Goal: Task Accomplishment & Management: Manage account settings

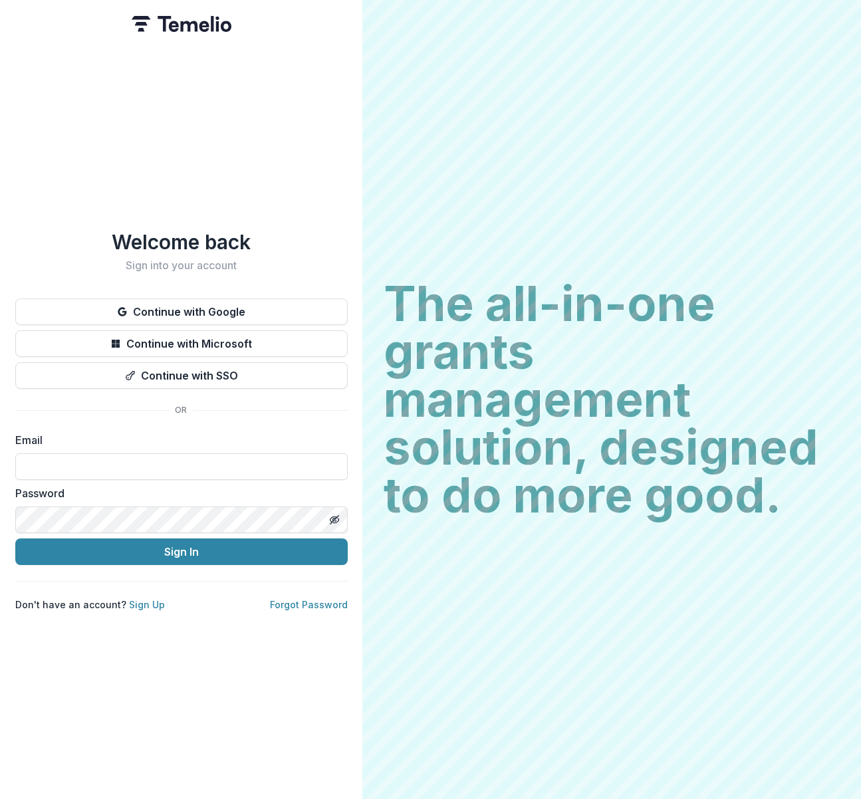
click at [80, 433] on label "Email" at bounding box center [177, 440] width 324 height 16
click at [72, 459] on input at bounding box center [181, 466] width 332 height 27
type input "**********"
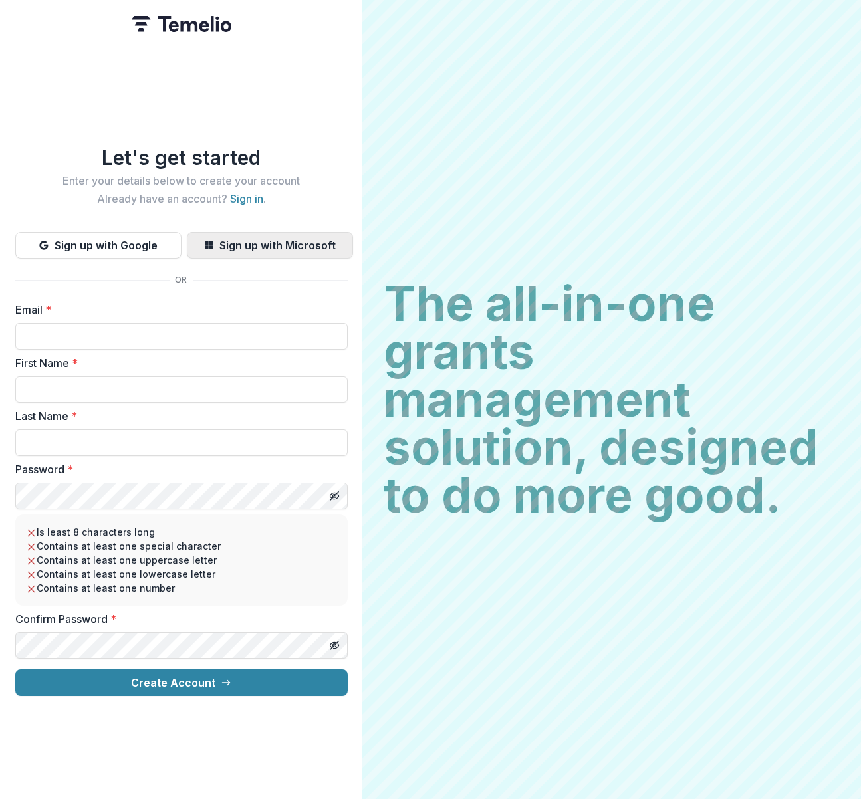
click at [304, 233] on button "Sign up with Microsoft" at bounding box center [270, 245] width 166 height 27
click at [313, 242] on button "Sign up with Microsoft" at bounding box center [270, 245] width 166 height 27
click at [263, 239] on button "Sign up with Microsoft" at bounding box center [270, 245] width 166 height 27
click at [248, 237] on button "Sign up with Microsoft" at bounding box center [270, 245] width 166 height 27
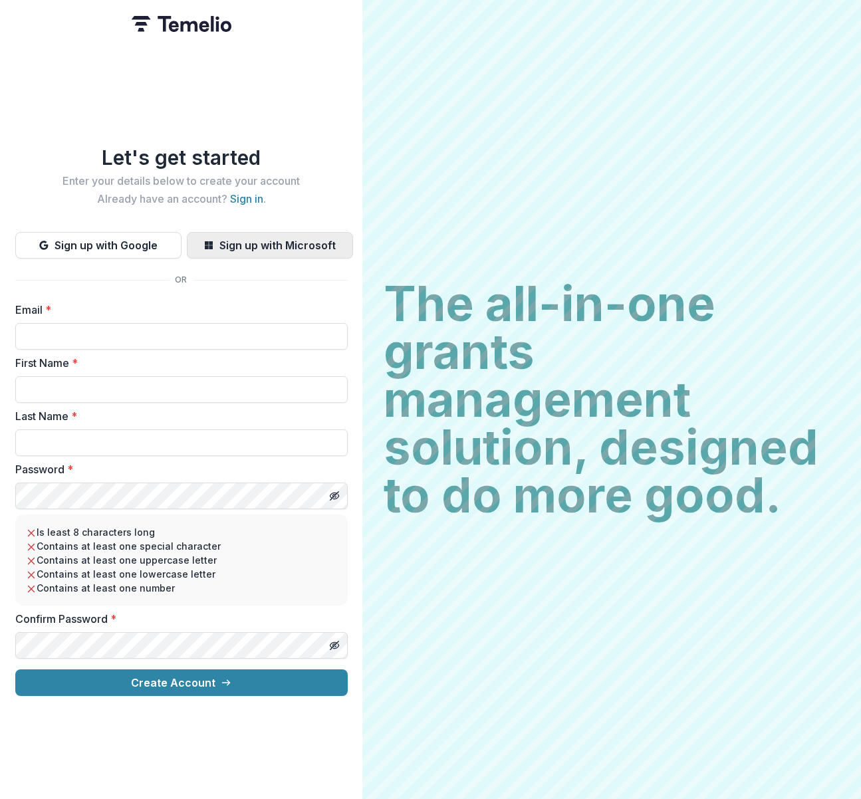
click at [248, 237] on button "Sign up with Microsoft" at bounding box center [270, 245] width 166 height 27
click at [55, 323] on input "Email *" at bounding box center [181, 336] width 332 height 27
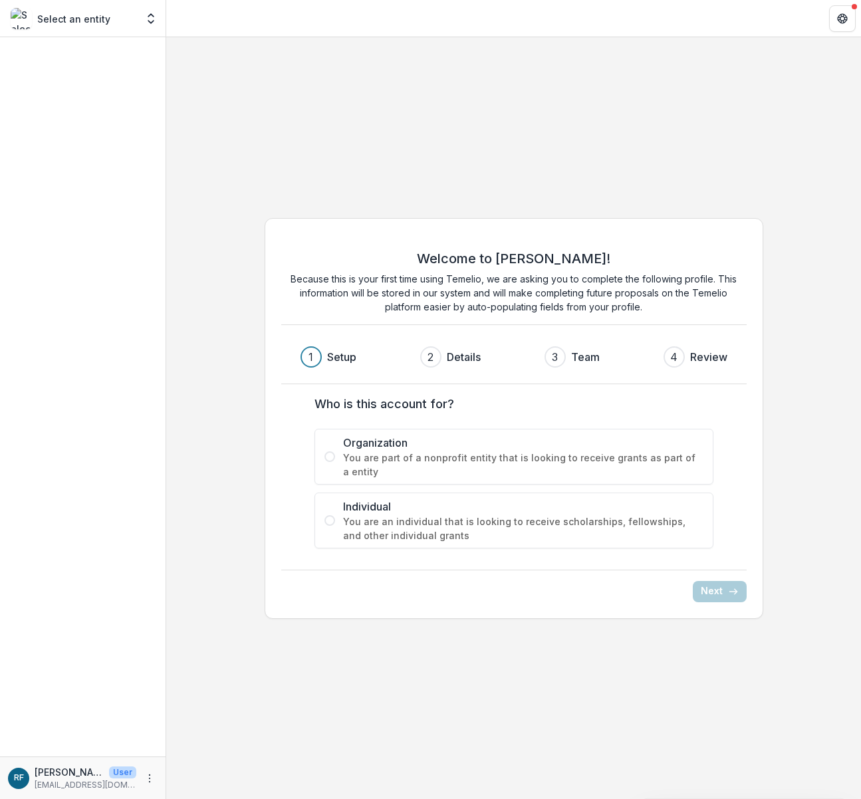
click at [447, 456] on span "You are part of a nonprofit entity that is looking to receive grants as part of…" at bounding box center [523, 465] width 360 height 28
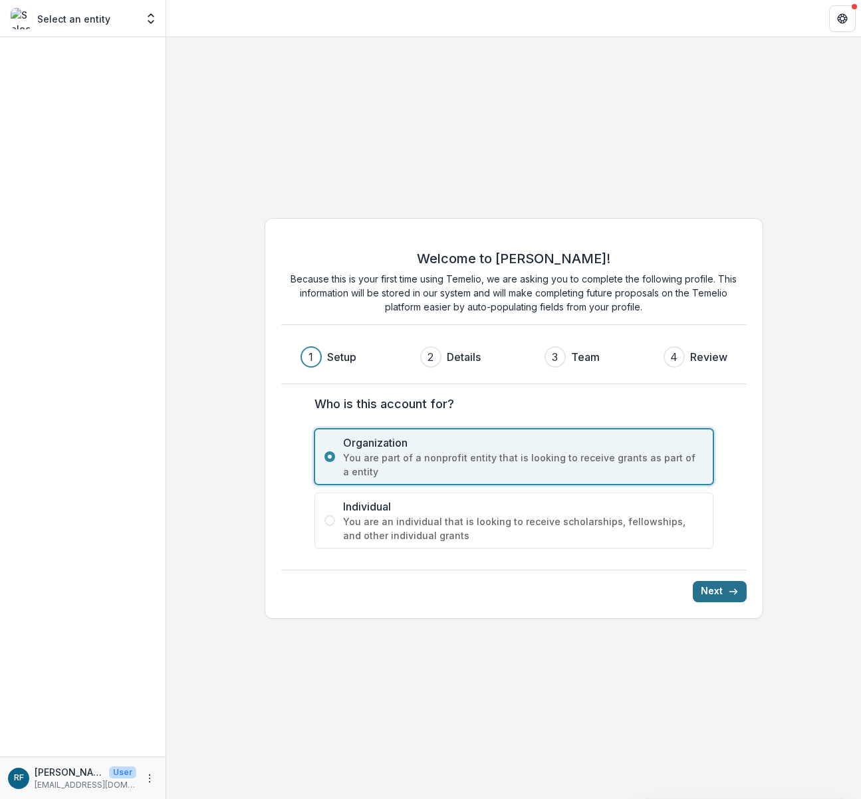
click at [730, 592] on icon "submit" at bounding box center [733, 591] width 11 height 11
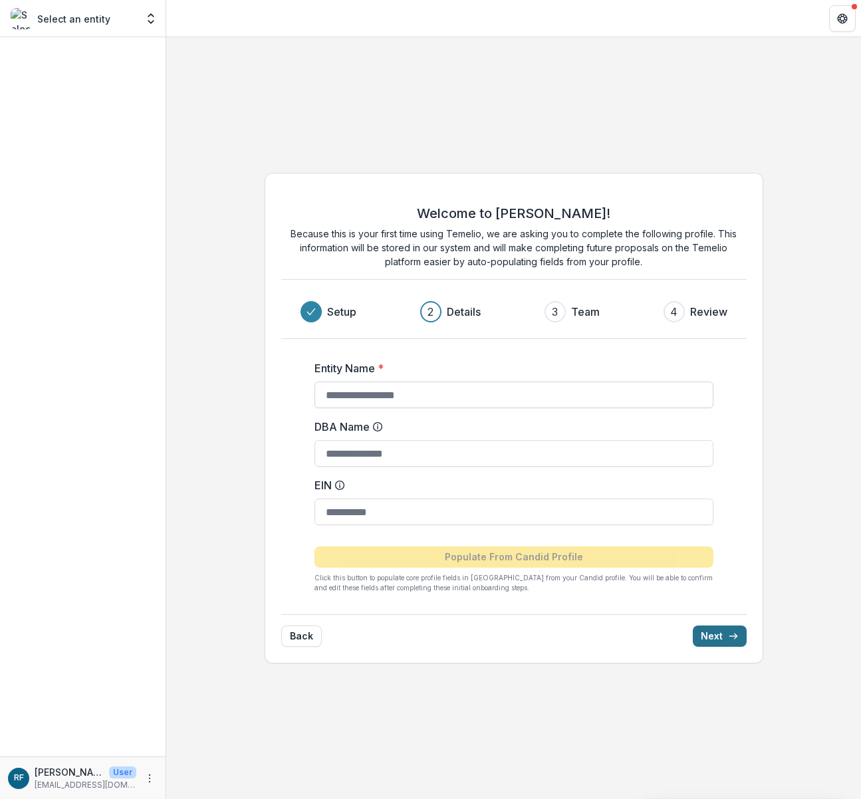
click at [424, 401] on input "Entity Name *" at bounding box center [513, 395] width 399 height 27
type input "**********"
click at [434, 447] on input "DBA Name" at bounding box center [513, 453] width 399 height 27
type input "**********"
click at [429, 514] on input "EIN" at bounding box center [513, 511] width 399 height 27
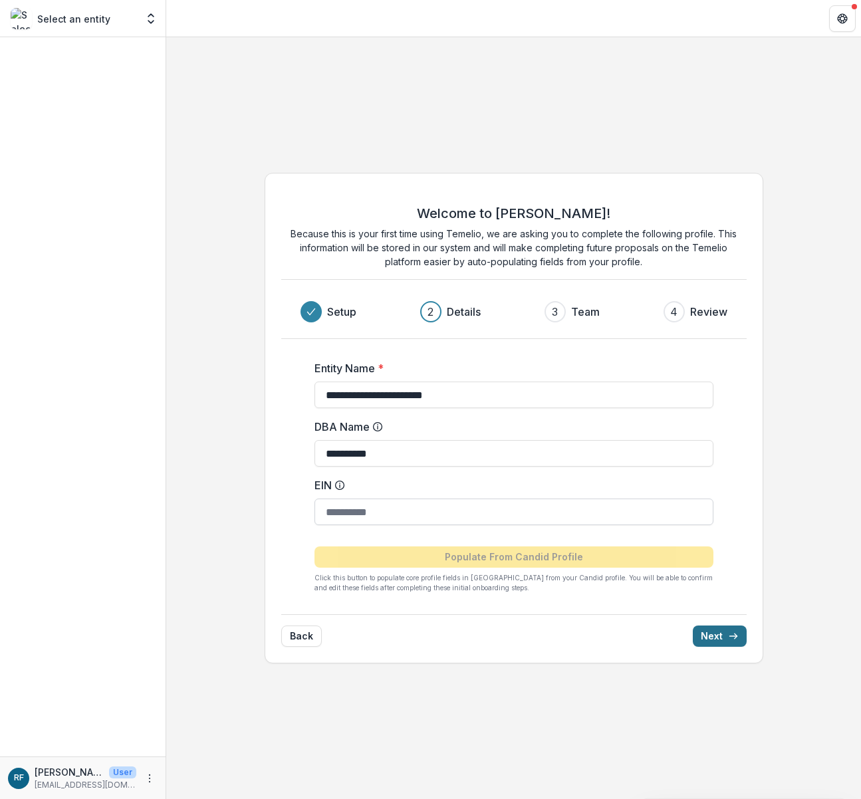
paste input "**********"
type input "**********"
click at [713, 636] on button "Next" at bounding box center [720, 635] width 54 height 21
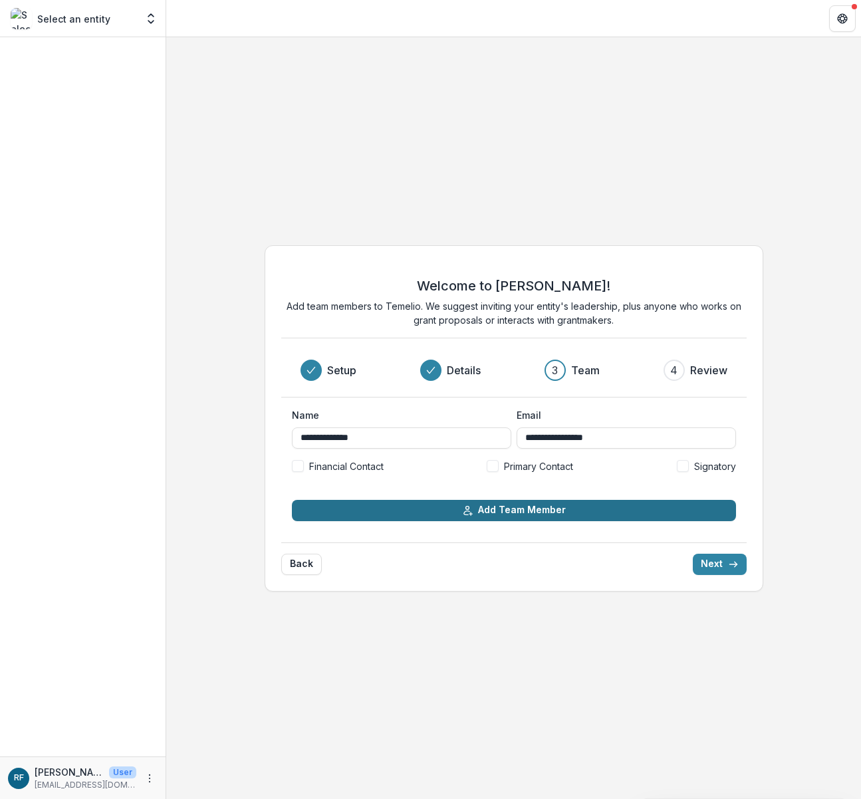
click at [536, 514] on button "Add Team Member" at bounding box center [514, 510] width 444 height 21
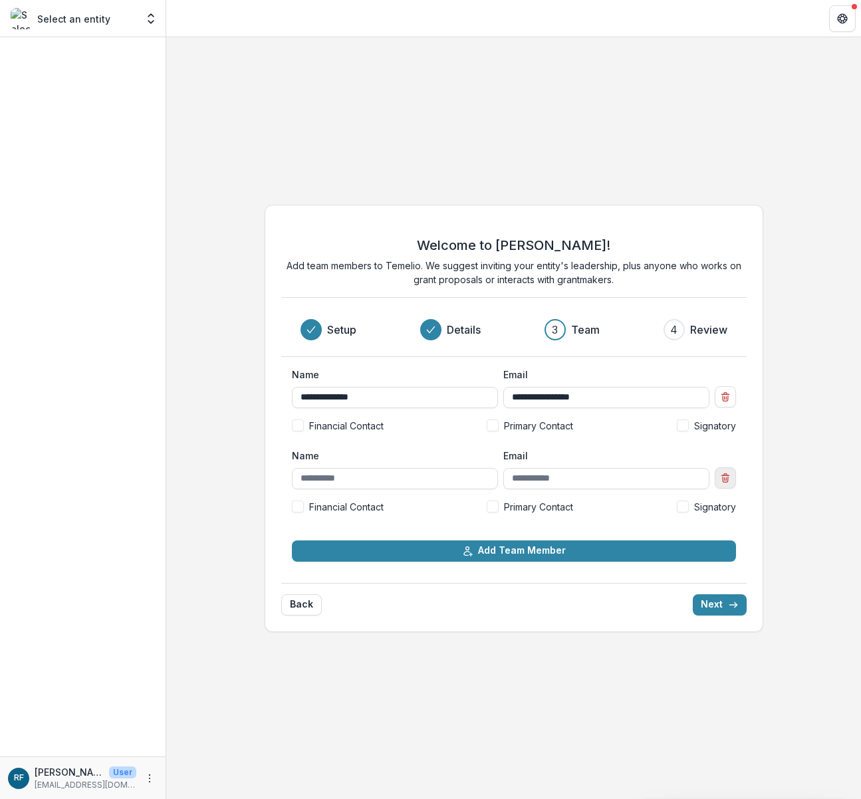
click at [725, 479] on icon "Remove team member" at bounding box center [725, 478] width 11 height 11
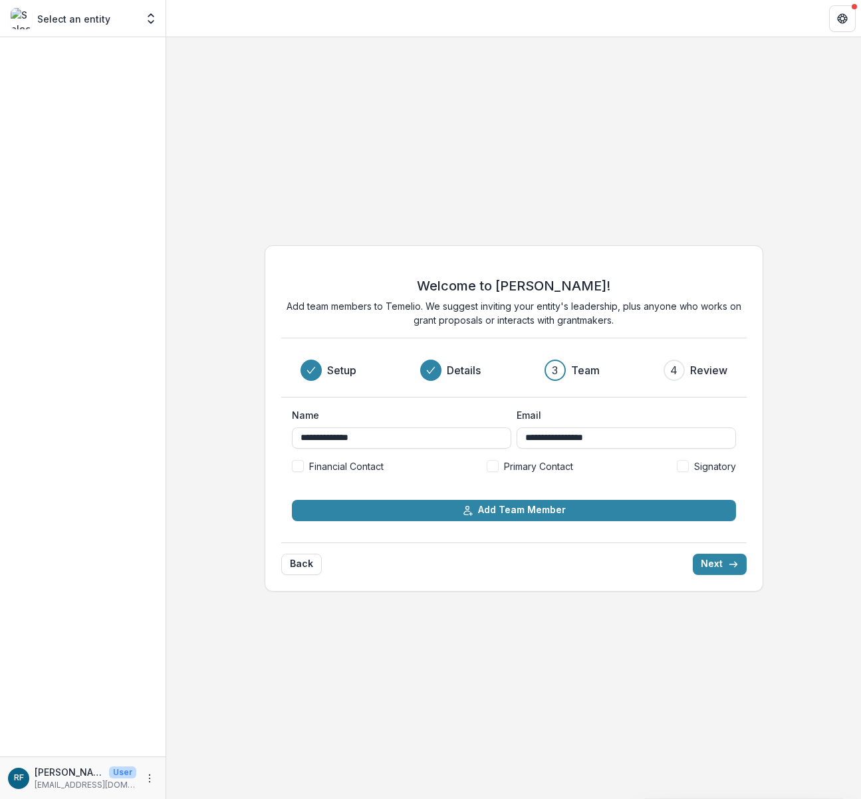
drag, startPoint x: 736, startPoint y: 560, endPoint x: 742, endPoint y: 564, distance: 6.8
click at [736, 561] on icon "submit" at bounding box center [733, 564] width 11 height 11
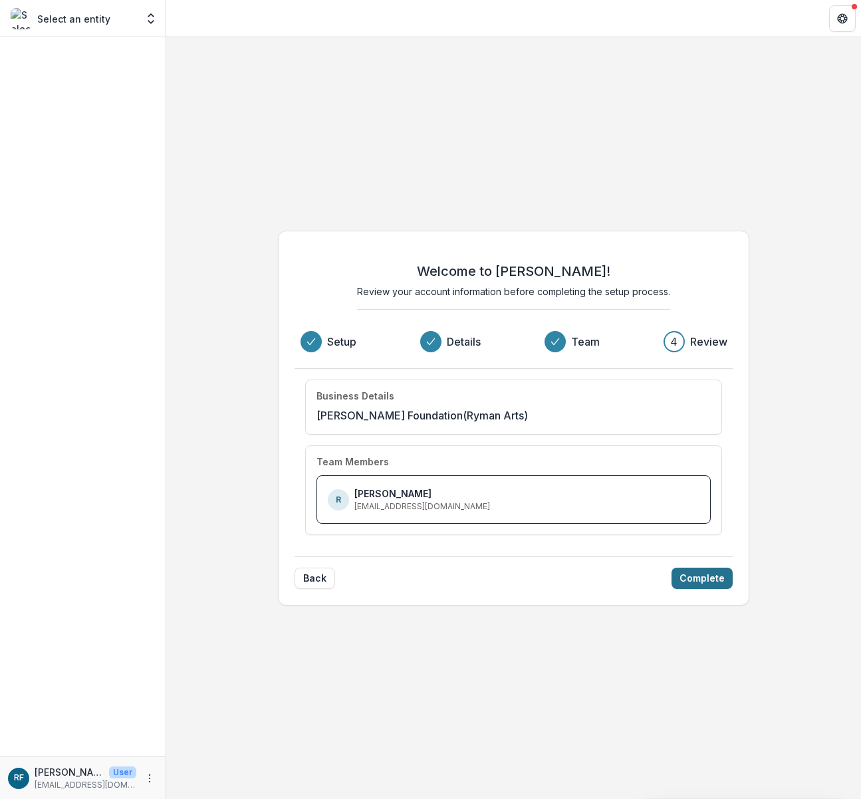
click at [714, 580] on button "Complete" at bounding box center [701, 578] width 61 height 21
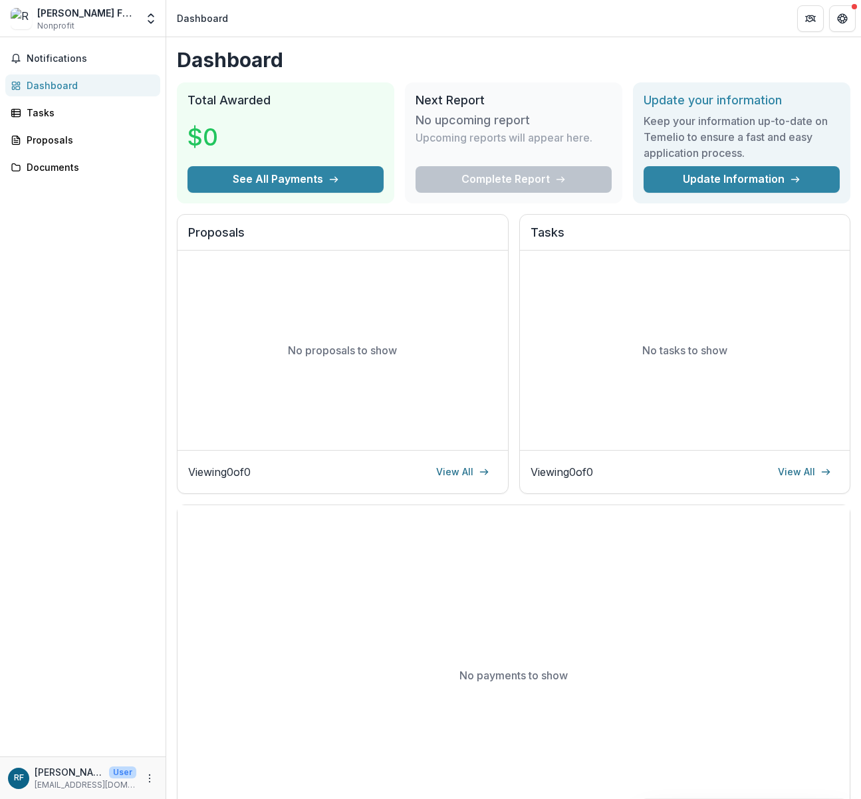
click at [84, 25] on div "Ryman-Carroll Foundation Nonprofit" at bounding box center [86, 19] width 99 height 26
click at [56, 31] on span "Nonprofit" at bounding box center [55, 26] width 37 height 12
click at [58, 17] on div "Ryman-Carroll Foundation" at bounding box center [86, 13] width 99 height 14
click at [26, 23] on img at bounding box center [21, 18] width 21 height 21
click at [152, 16] on icon "Open entity switcher" at bounding box center [150, 18] width 13 height 13
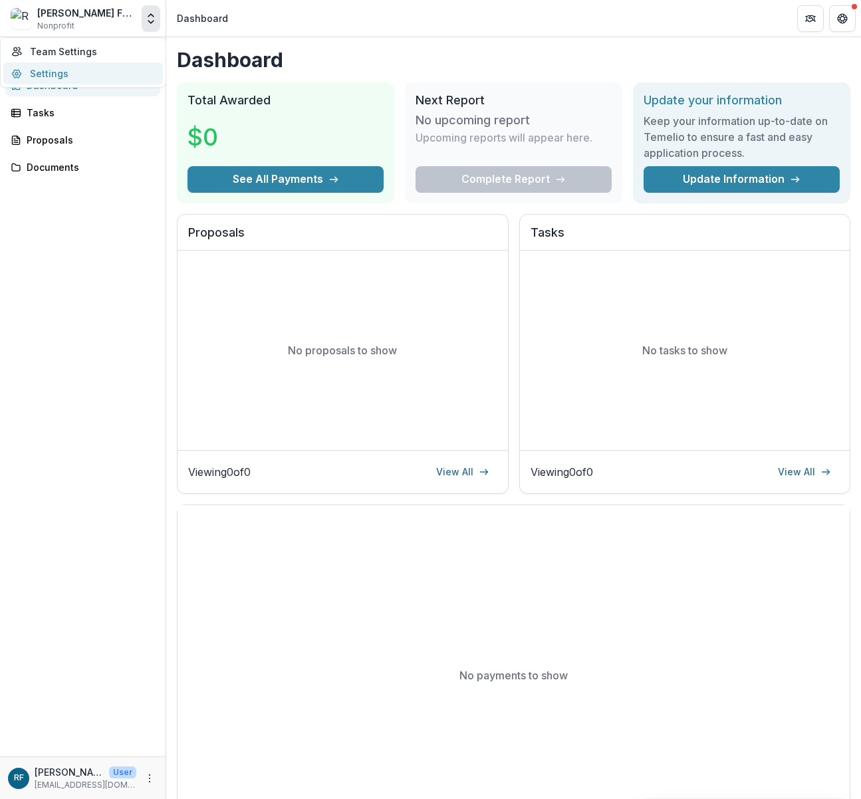
click at [102, 66] on link "Settings" at bounding box center [83, 73] width 160 height 22
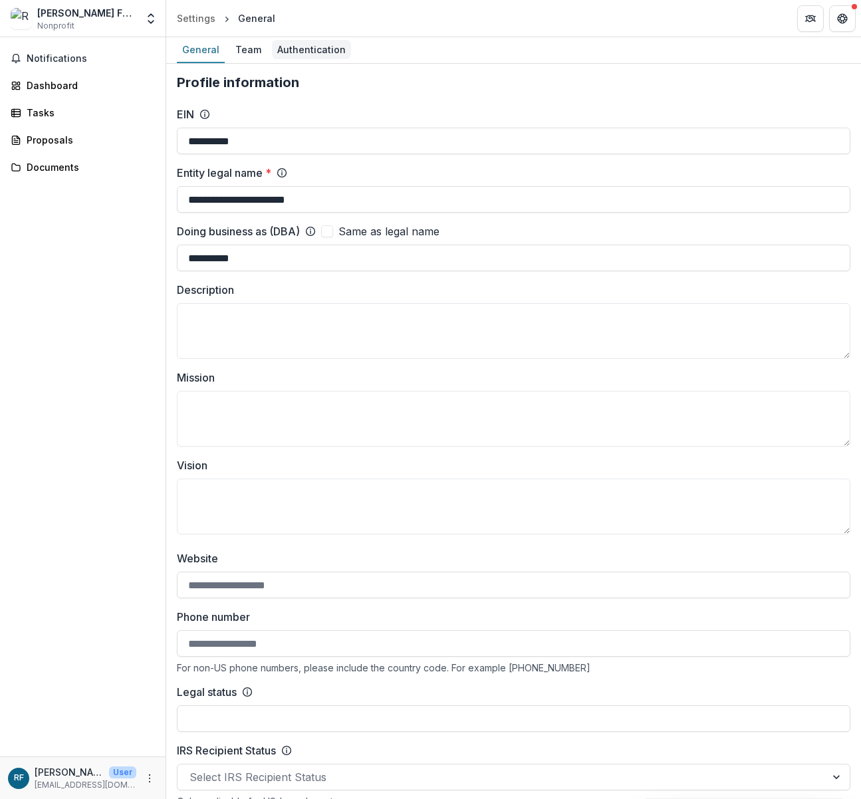
click at [322, 56] on div "Authentication" at bounding box center [311, 49] width 79 height 19
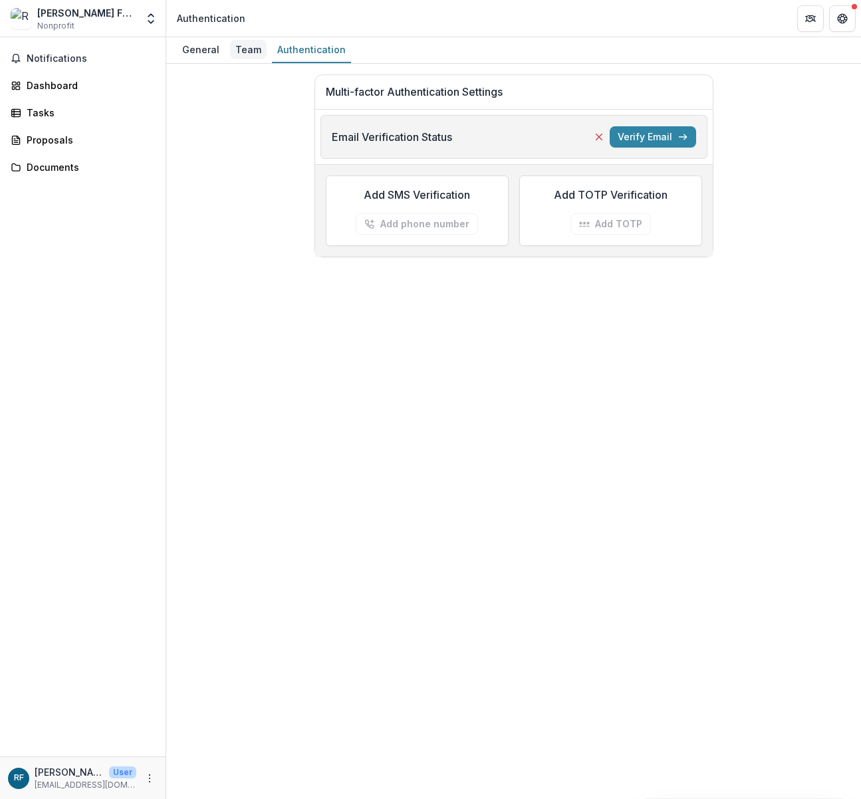
click at [250, 57] on div "Team" at bounding box center [248, 49] width 37 height 19
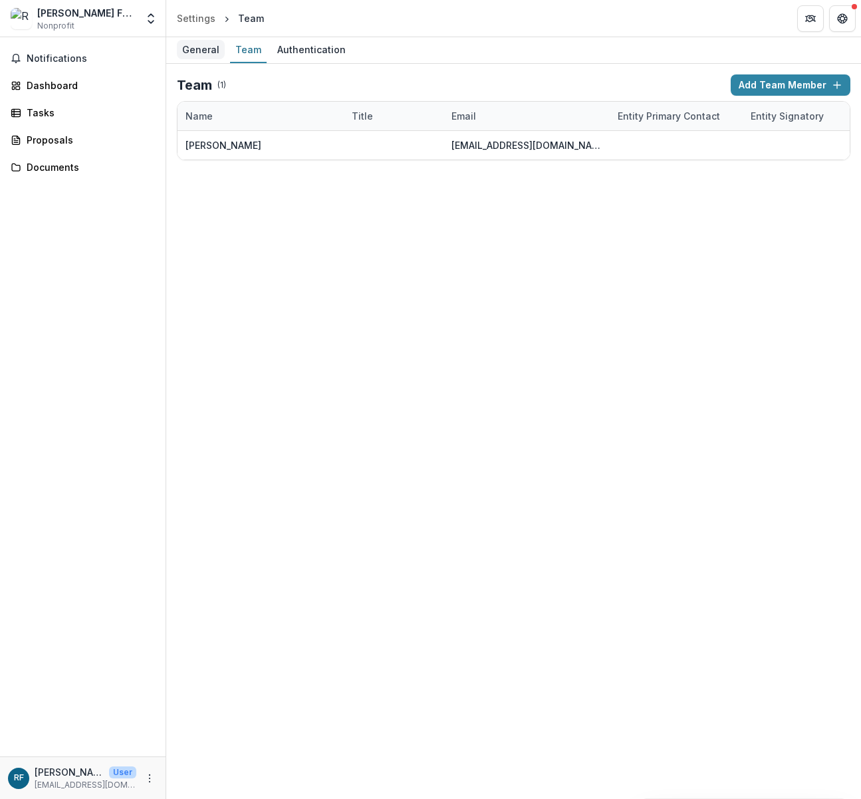
click at [201, 41] on div "General" at bounding box center [201, 49] width 48 height 19
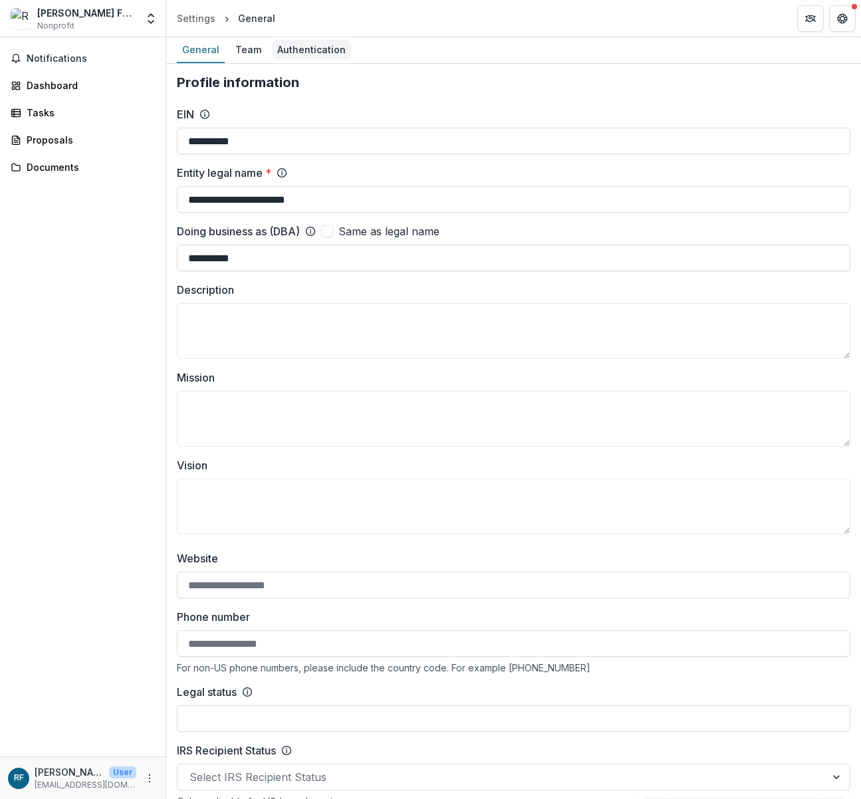
click at [310, 40] on div "Authentication" at bounding box center [311, 49] width 79 height 19
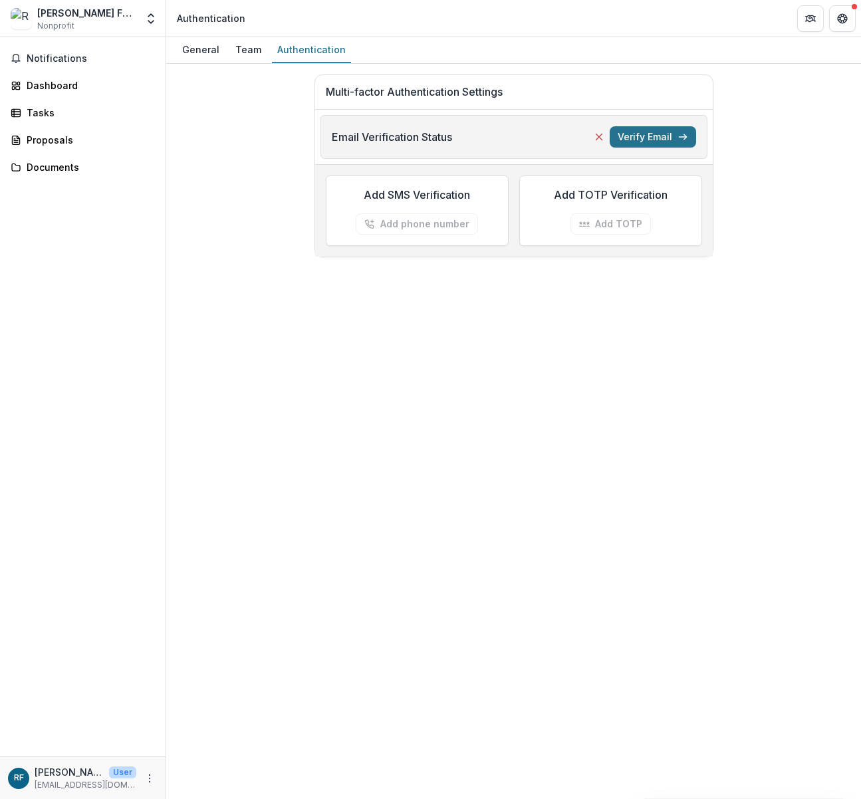
click at [687, 145] on button "Verify Email" at bounding box center [652, 136] width 86 height 21
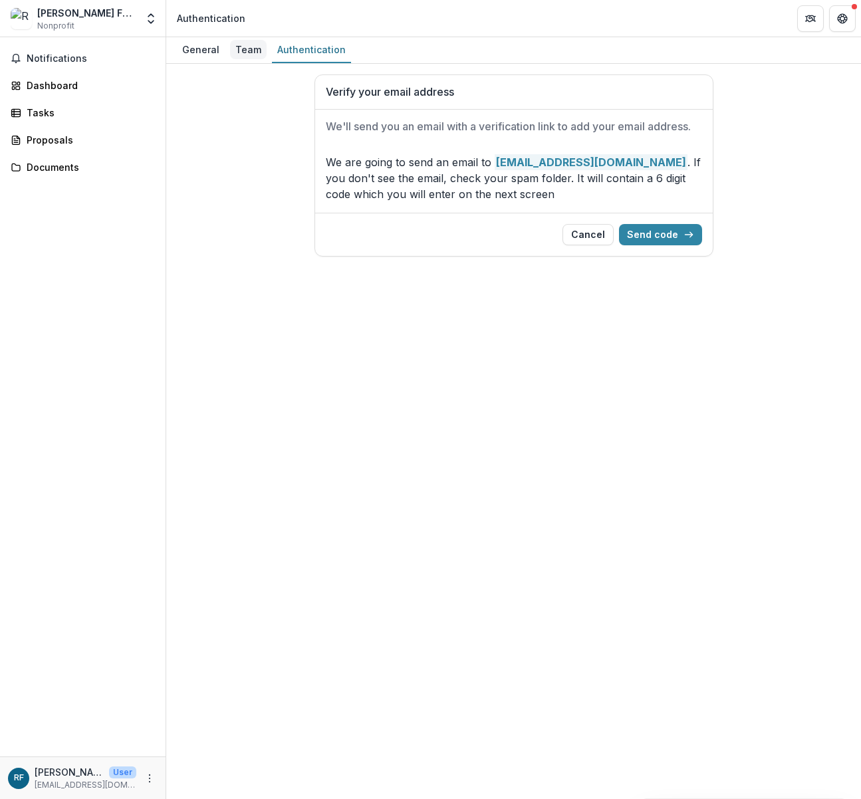
click at [251, 49] on div "Team" at bounding box center [248, 49] width 37 height 19
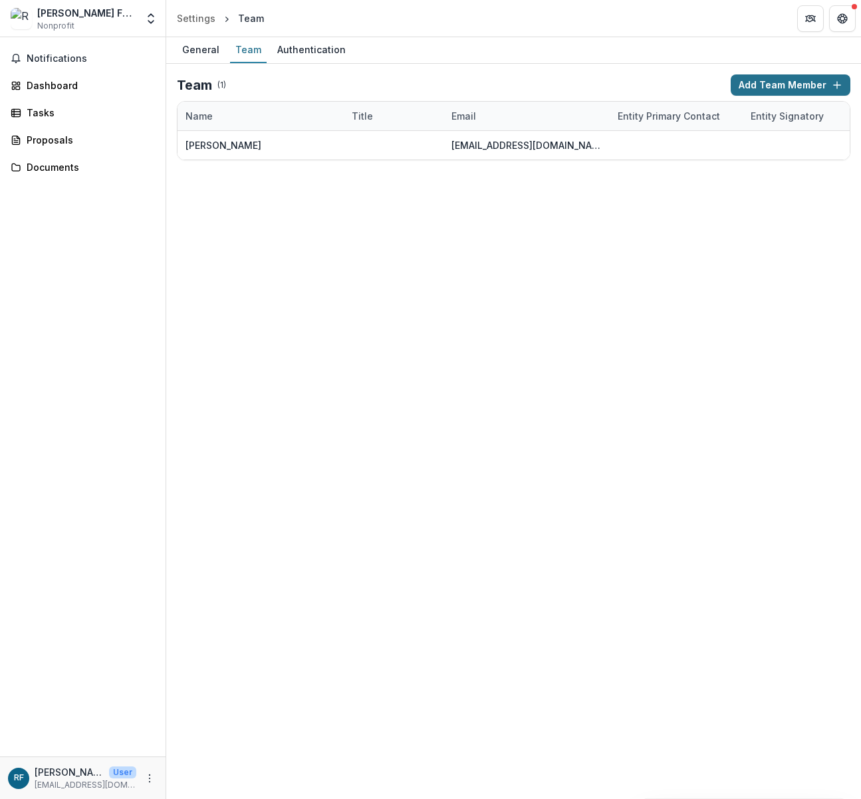
click at [778, 85] on button "Add Team Member" at bounding box center [790, 84] width 120 height 21
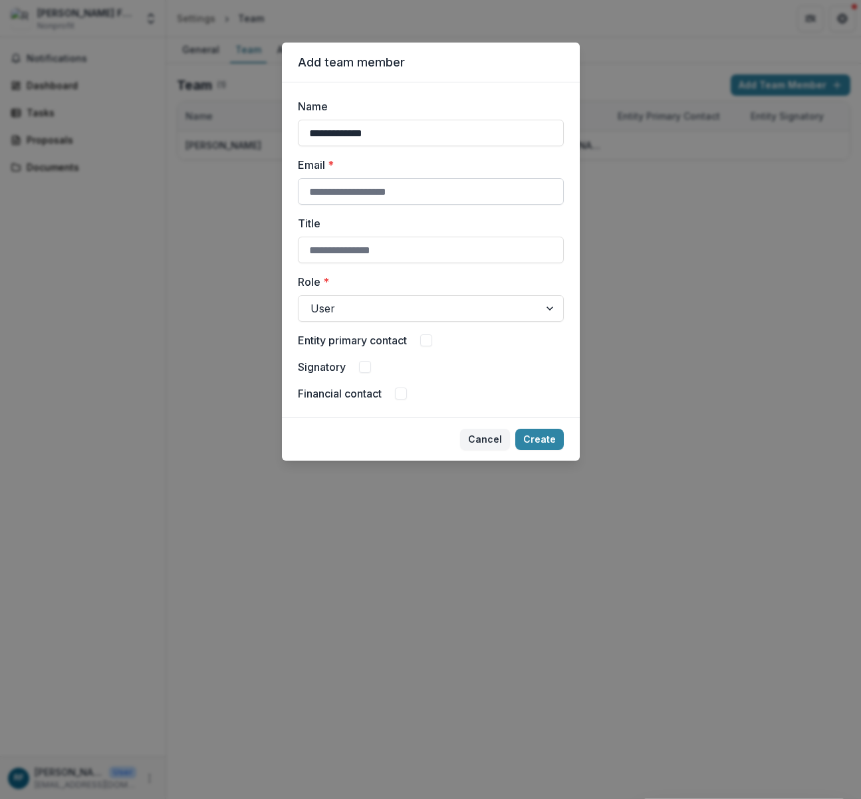
type input "**********"
click at [377, 193] on input "Email *" at bounding box center [431, 191] width 266 height 27
type input "**********"
click at [469, 262] on input "Title" at bounding box center [431, 250] width 266 height 27
type input "**********"
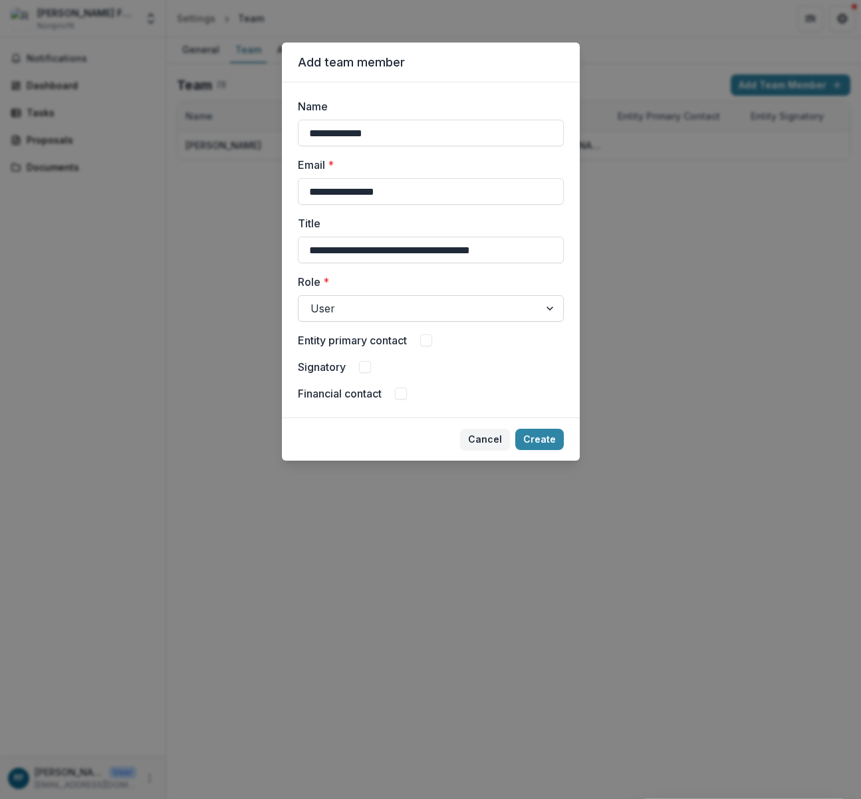
click at [470, 306] on div at bounding box center [418, 308] width 217 height 19
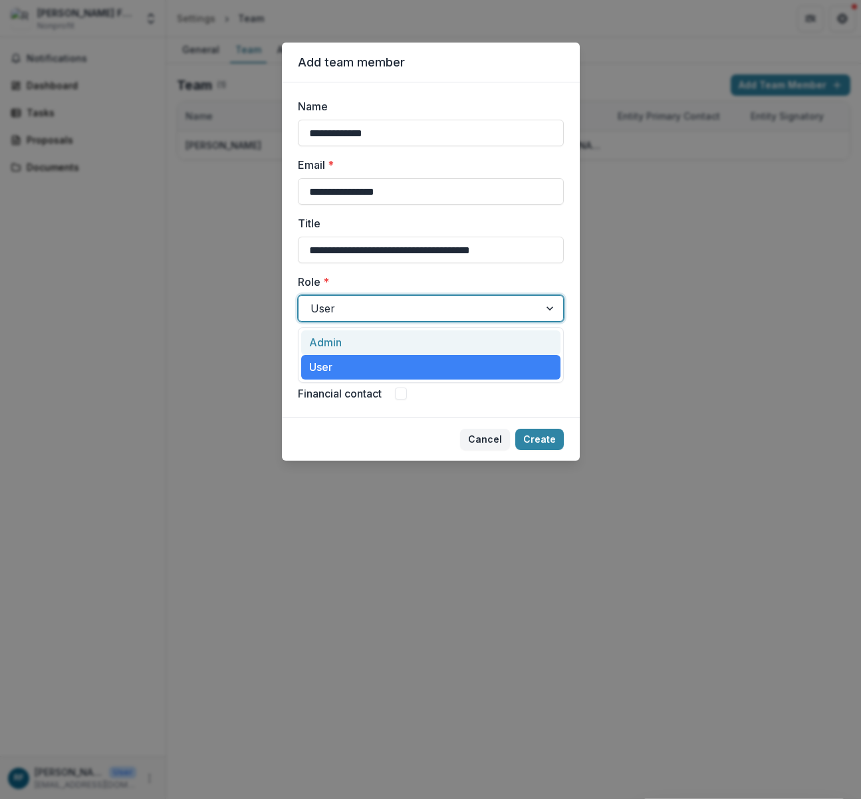
click at [481, 282] on label "Role *" at bounding box center [427, 282] width 258 height 16
click at [314, 300] on input "Role *" at bounding box center [311, 308] width 3 height 16
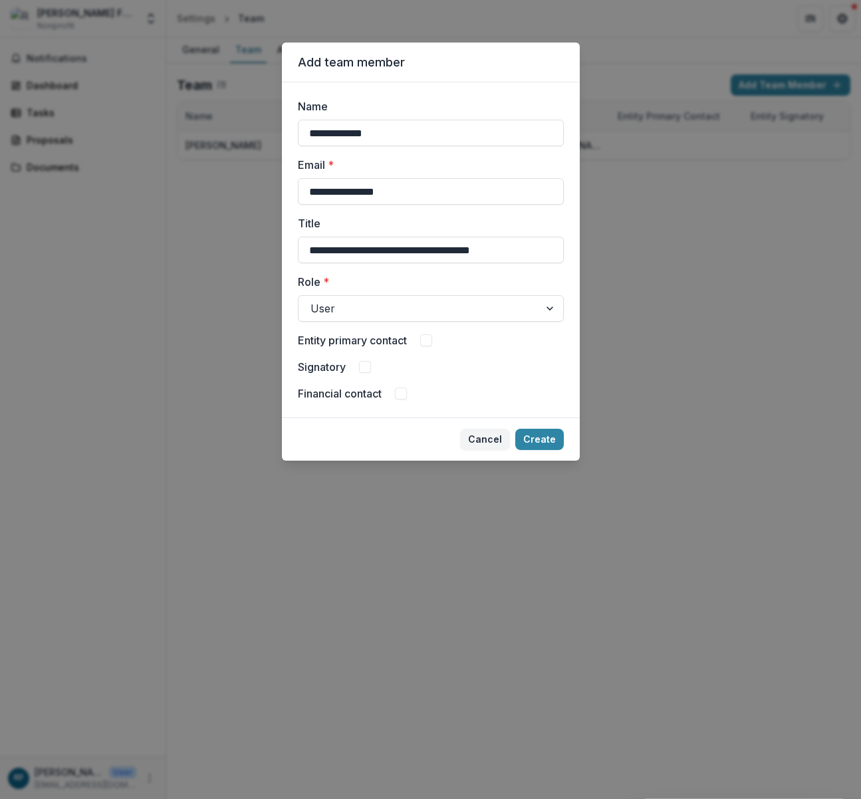
click at [430, 347] on div "Entity primary contact" at bounding box center [431, 340] width 266 height 16
click at [429, 340] on span at bounding box center [426, 340] width 12 height 12
click at [569, 443] on footer "Cancel Create" at bounding box center [431, 438] width 298 height 43
click at [540, 446] on button "Create" at bounding box center [539, 439] width 49 height 21
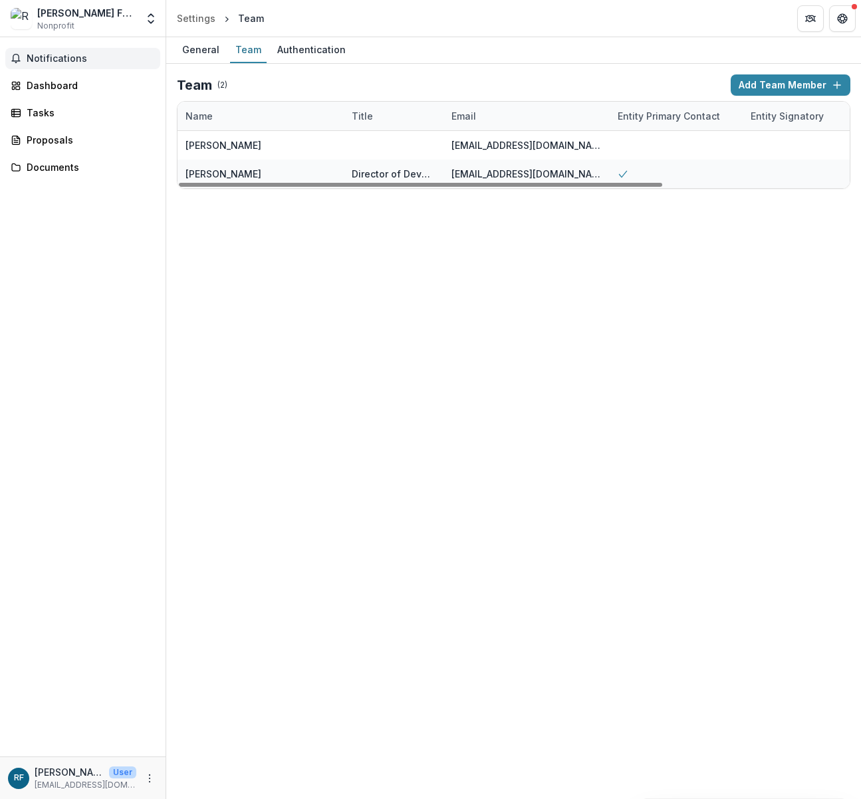
drag, startPoint x: 98, startPoint y: 58, endPoint x: 90, endPoint y: 64, distance: 10.0
click at [90, 64] on button "Notifications" at bounding box center [82, 58] width 155 height 21
click at [96, 90] on div "Dashboard" at bounding box center [88, 85] width 123 height 14
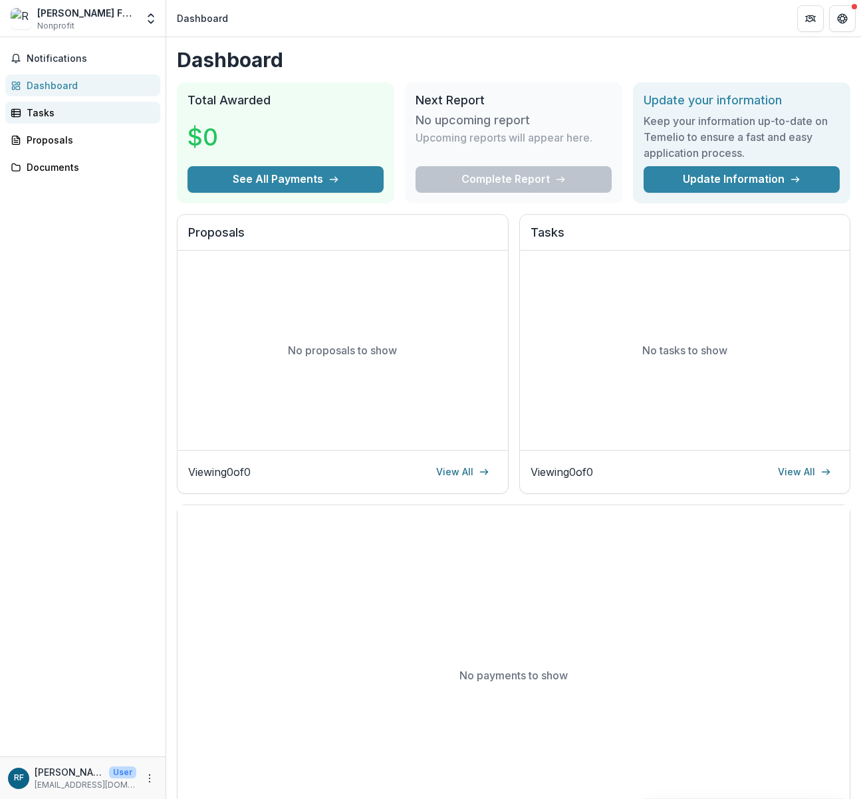
click at [70, 117] on div "Tasks" at bounding box center [88, 113] width 123 height 14
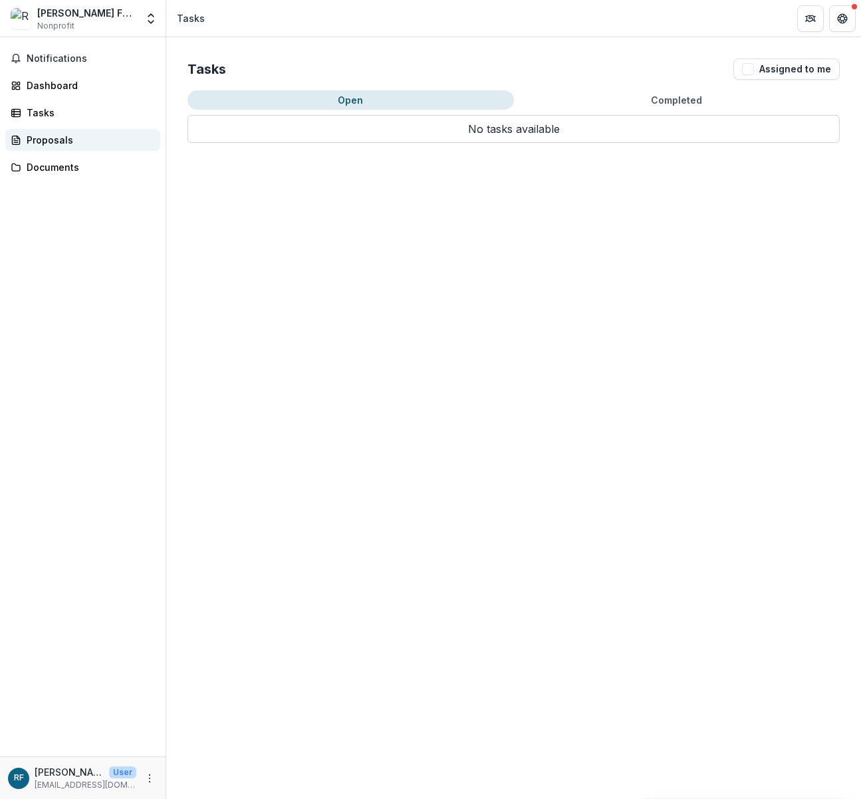
click at [72, 142] on div "Proposals" at bounding box center [88, 140] width 123 height 14
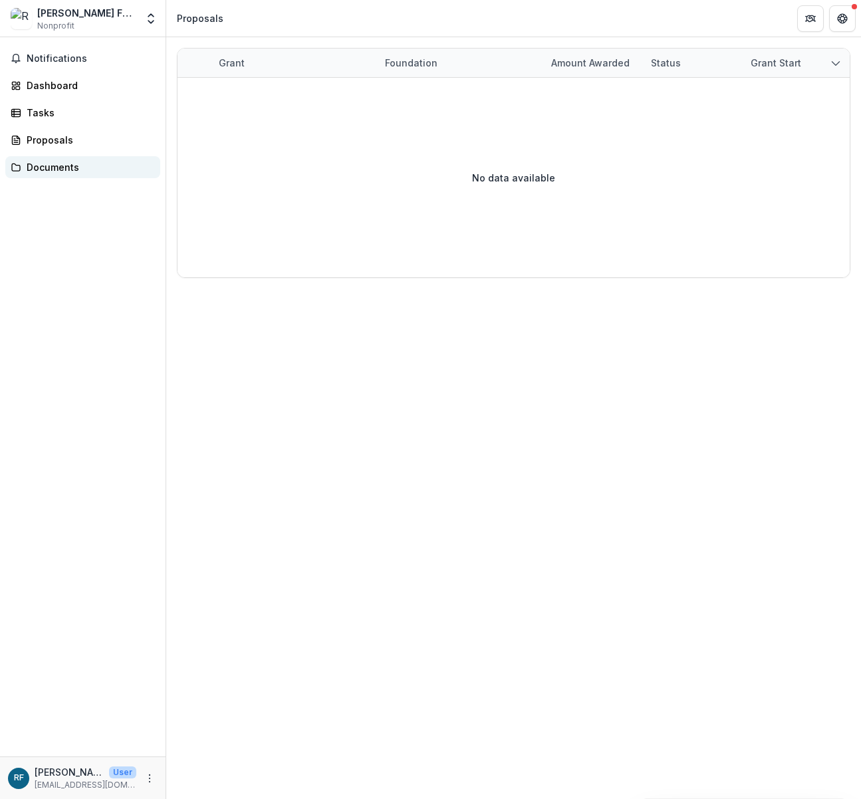
click at [72, 158] on link "Documents" at bounding box center [82, 167] width 155 height 22
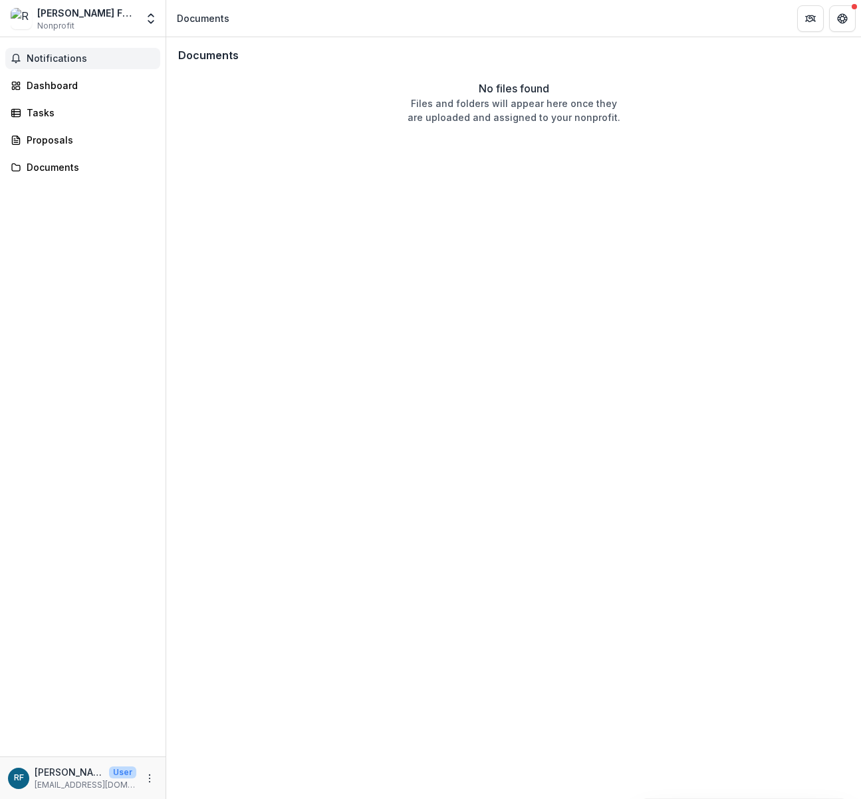
click at [56, 60] on span "Notifications" at bounding box center [91, 58] width 128 height 11
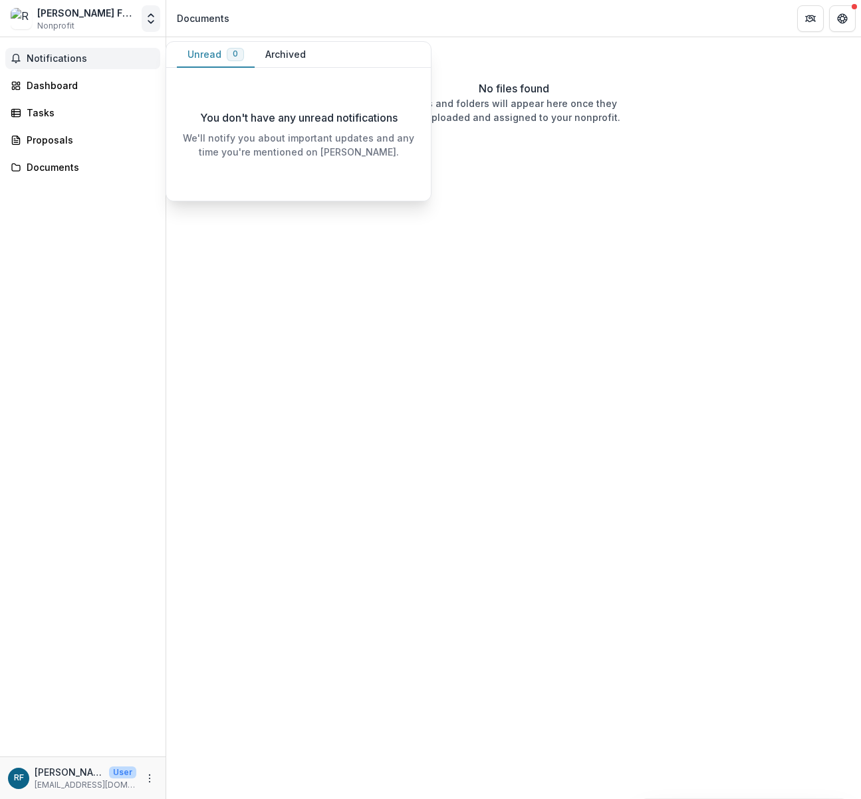
click at [153, 19] on icon "Open entity switcher" at bounding box center [150, 18] width 13 height 13
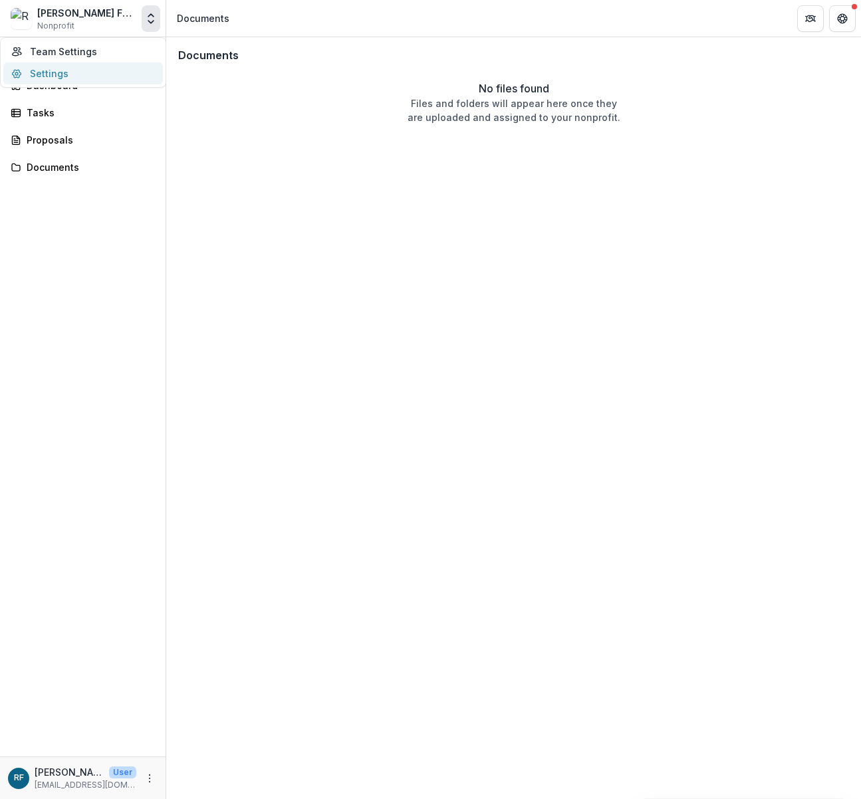
click at [98, 74] on link "Settings" at bounding box center [83, 73] width 160 height 22
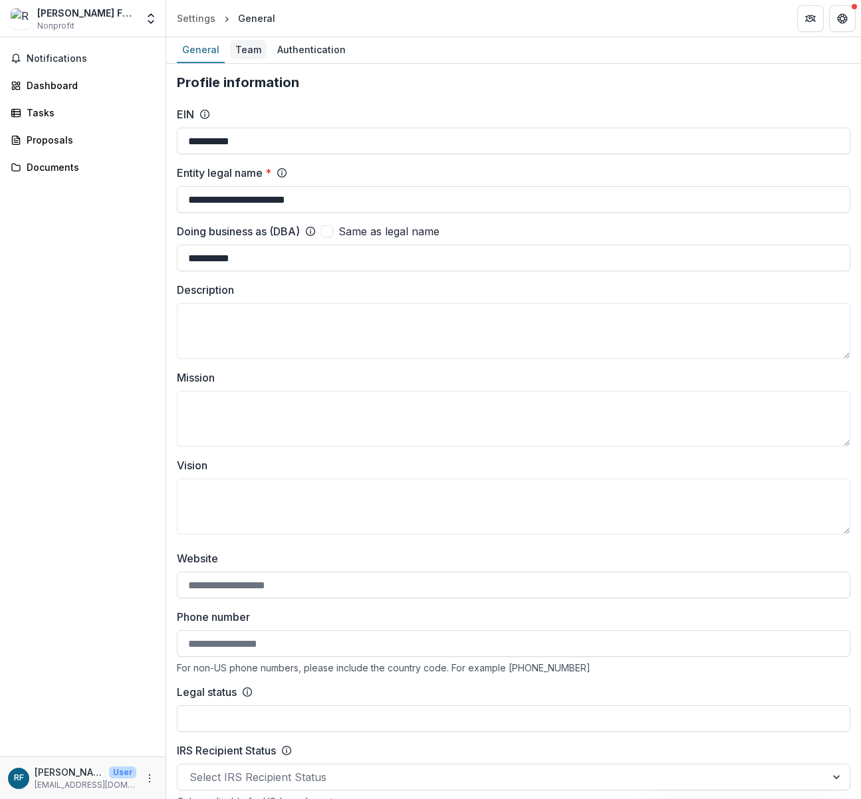
click at [255, 37] on link "Team" at bounding box center [248, 50] width 37 height 26
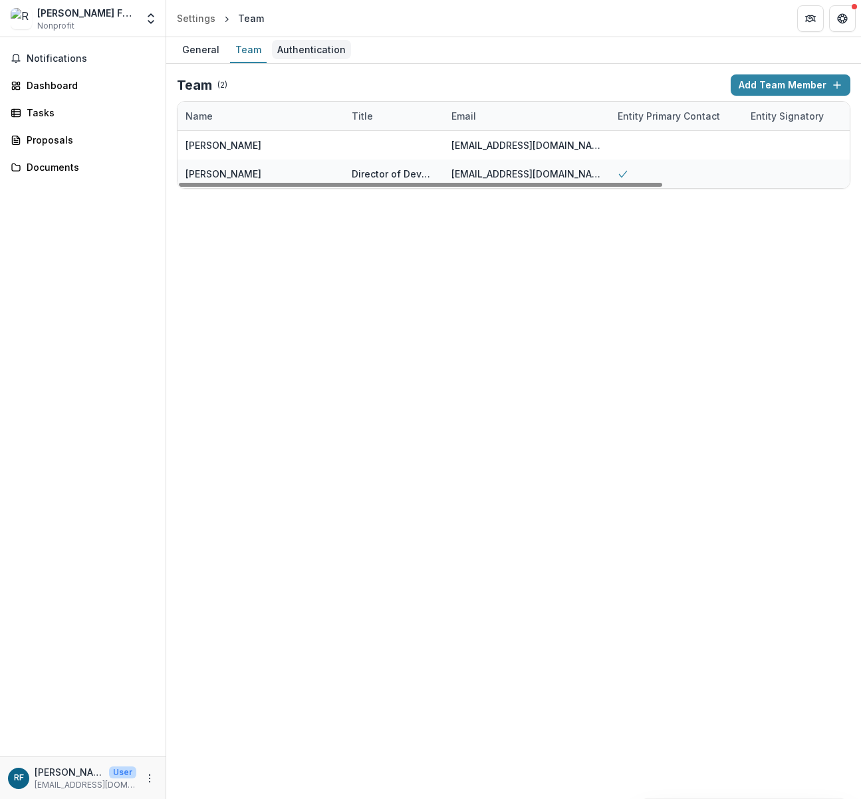
click at [316, 49] on div "Authentication" at bounding box center [311, 49] width 79 height 19
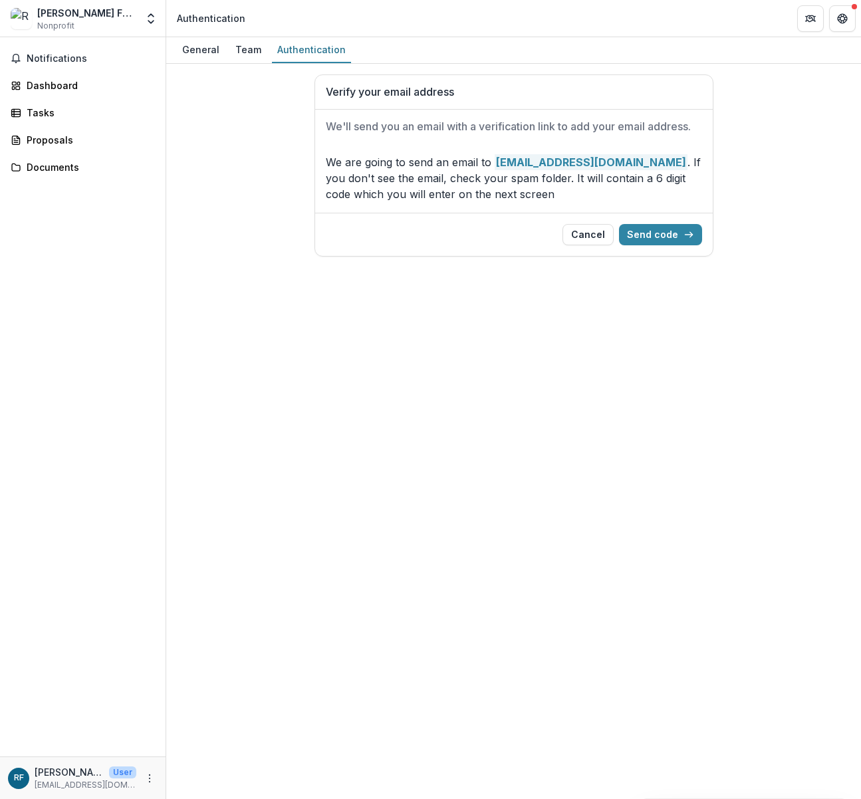
click at [538, 552] on div "General Team Authentication Verify your email address We'll send you an email w…" at bounding box center [513, 418] width 695 height 762
click at [544, 506] on div "General Team Authentication Verify your email address We'll send you an email w…" at bounding box center [513, 418] width 695 height 762
click at [679, 465] on div "General Team Authentication Verify your email address We'll send you an email w…" at bounding box center [513, 418] width 695 height 762
click at [575, 167] on strong "rflores@ryman.org" at bounding box center [590, 162] width 193 height 16
click at [246, 60] on link "Team" at bounding box center [248, 50] width 37 height 26
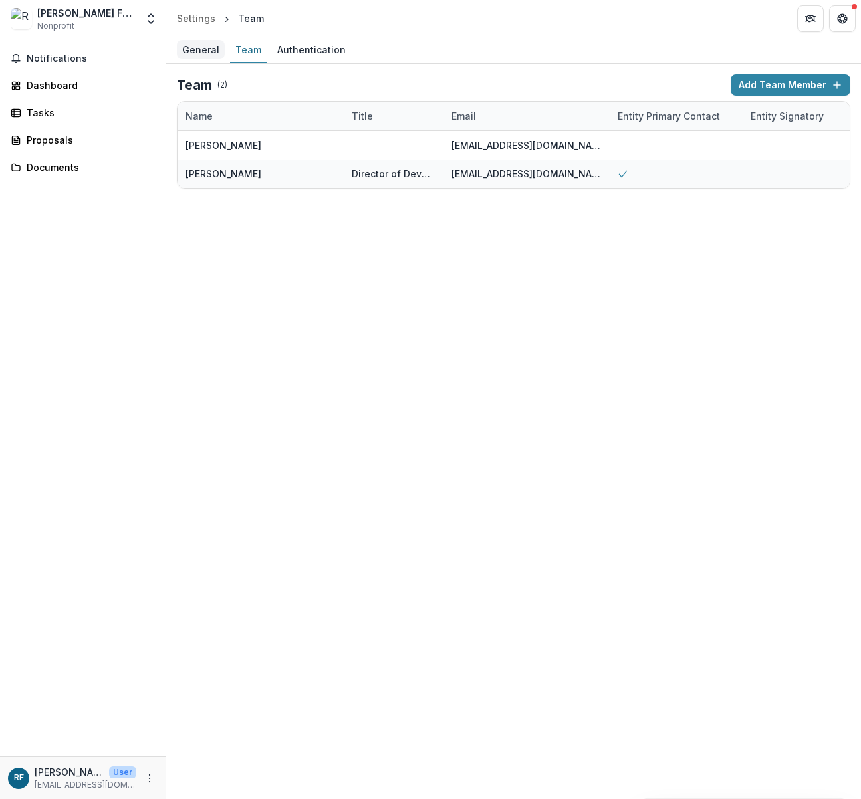
click at [200, 53] on div "General" at bounding box center [201, 49] width 48 height 19
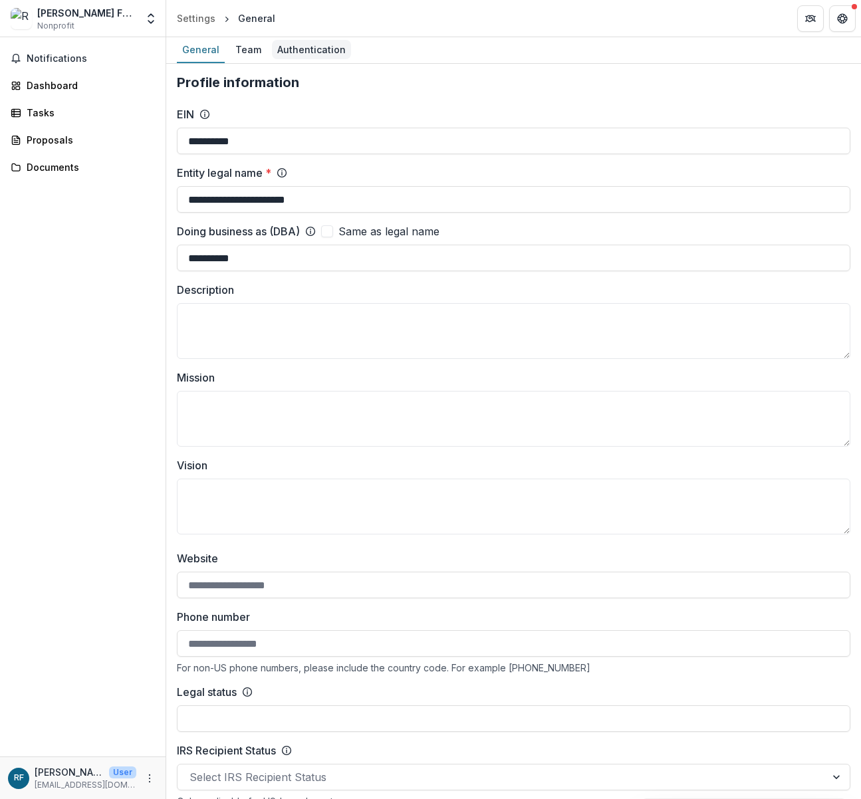
click at [315, 53] on div "Authentication" at bounding box center [311, 49] width 79 height 19
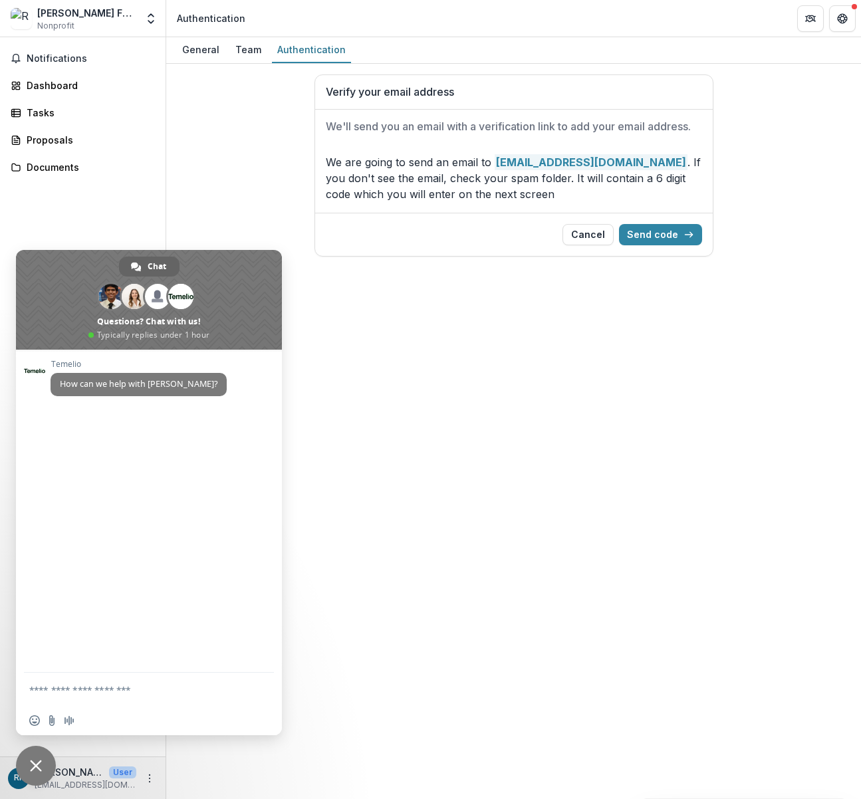
click at [484, 629] on div "General Team Authentication Verify your email address We'll send you an email w…" at bounding box center [513, 418] width 695 height 762
click at [55, 776] on p "Rebecca Flores" at bounding box center [69, 772] width 69 height 14
click at [53, 762] on span "Close chat" at bounding box center [36, 766] width 40 height 40
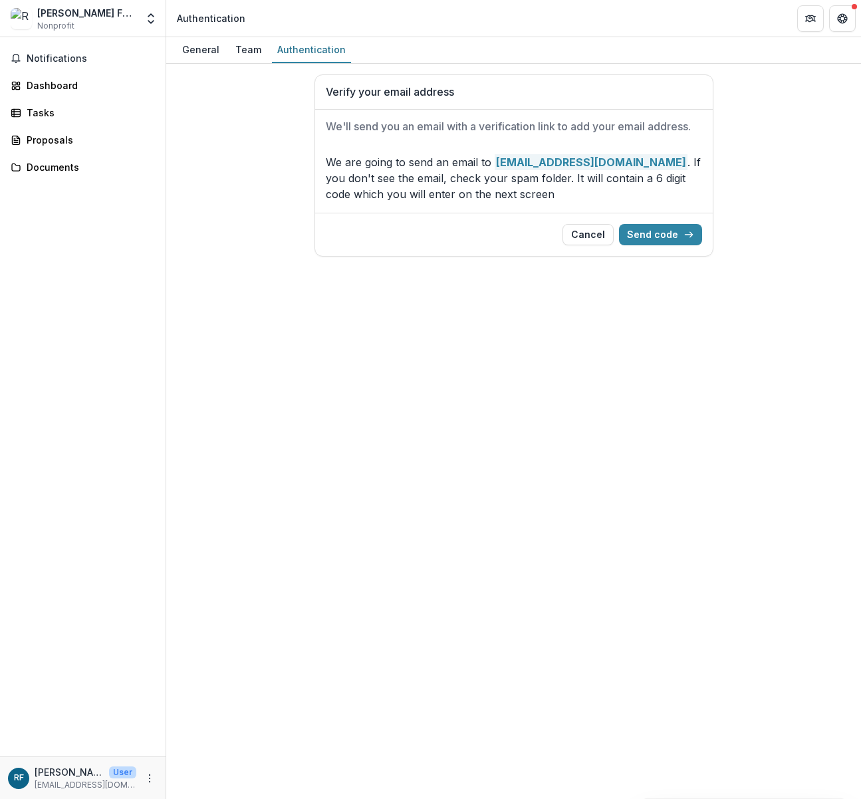
click at [128, 771] on p "User" at bounding box center [122, 772] width 27 height 12
click at [154, 780] on icon "More" at bounding box center [149, 778] width 11 height 11
click at [374, 667] on div "General Team Authentication Verify your email address We'll send you an email w…" at bounding box center [513, 418] width 695 height 762
click at [152, 25] on button "Open entity switcher" at bounding box center [151, 18] width 19 height 27
click at [86, 58] on link "Team Settings" at bounding box center [83, 52] width 160 height 22
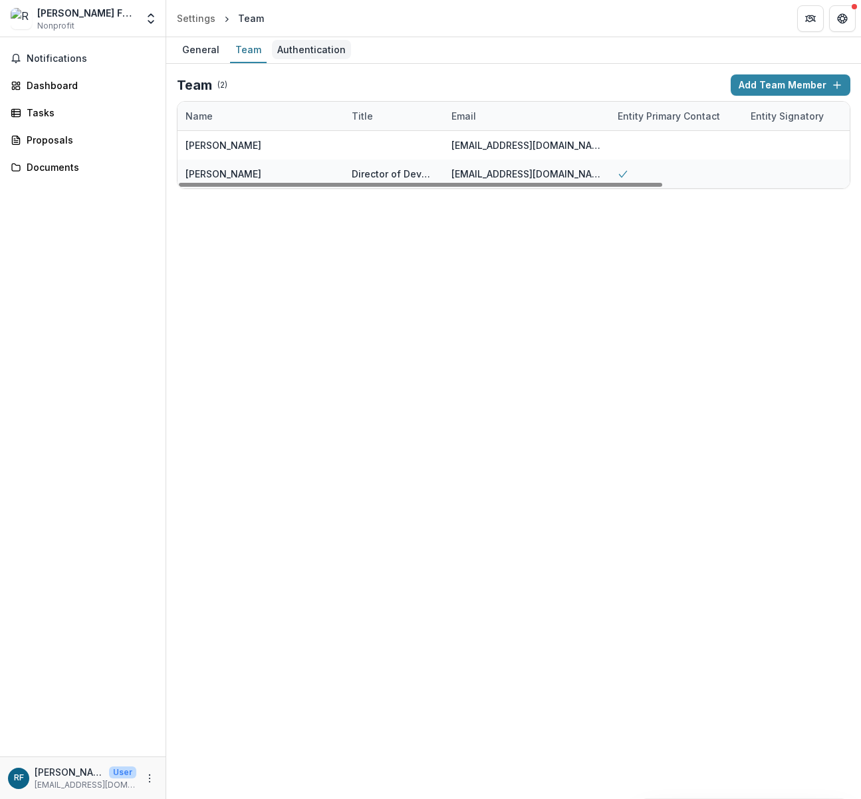
click at [288, 39] on link "Authentication" at bounding box center [311, 50] width 79 height 26
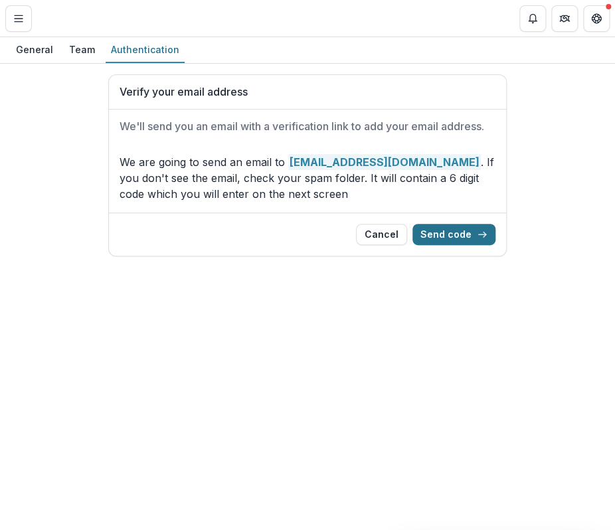
click at [463, 235] on button "Send code" at bounding box center [454, 234] width 83 height 21
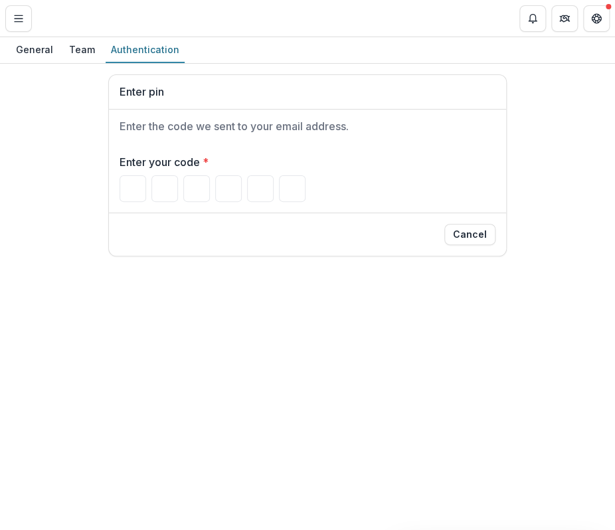
type input "*"
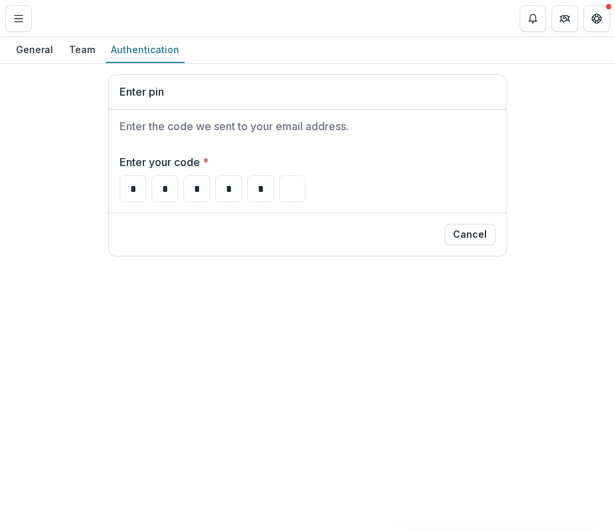
type input "*"
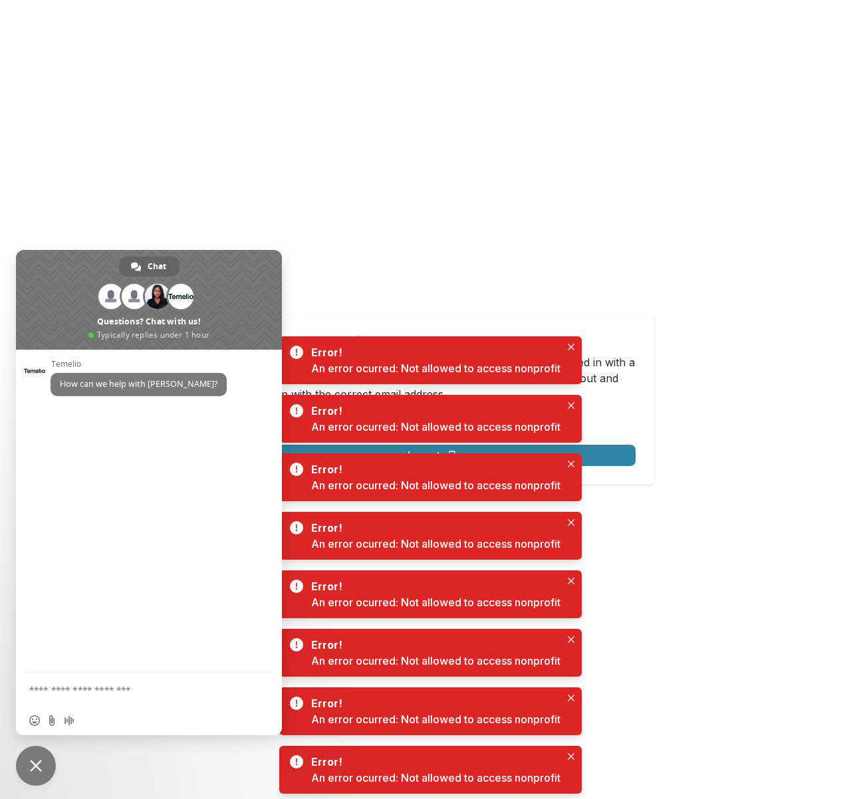
click at [798, 639] on div "Not allowed to view page You do not have permission to view the page. It is lik…" at bounding box center [430, 399] width 861 height 799
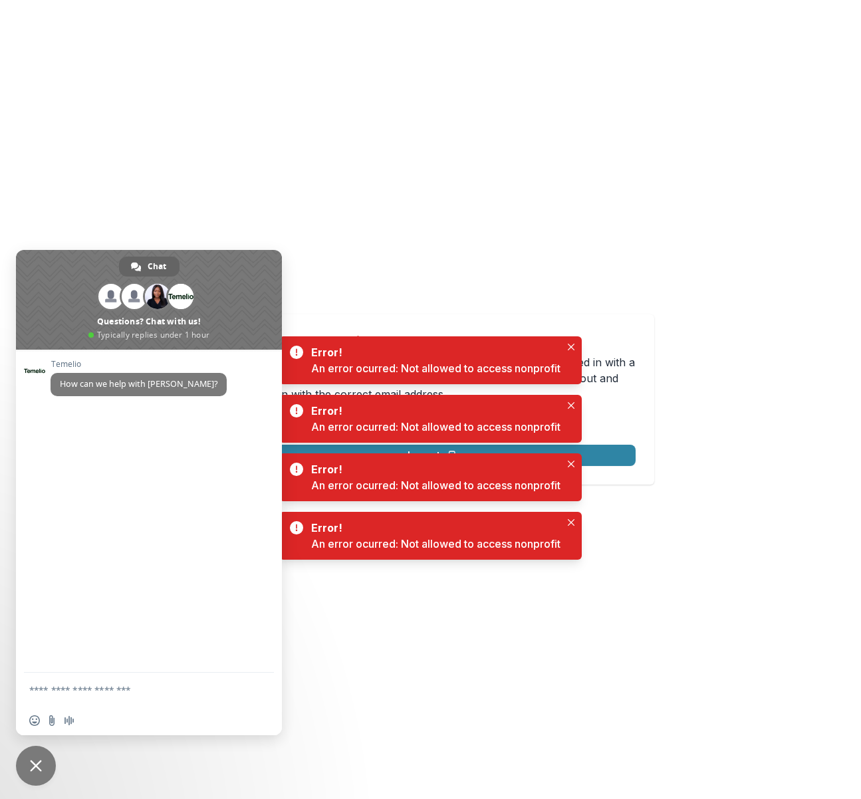
click at [26, 773] on span "Close chat" at bounding box center [36, 766] width 40 height 40
